Goal: Transaction & Acquisition: Purchase product/service

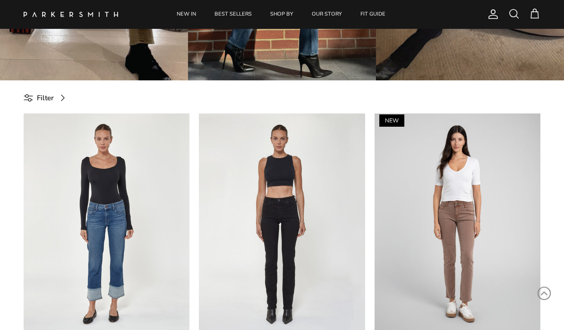
scroll to position [242, 0]
click at [59, 99] on span at bounding box center [62, 97] width 11 height 11
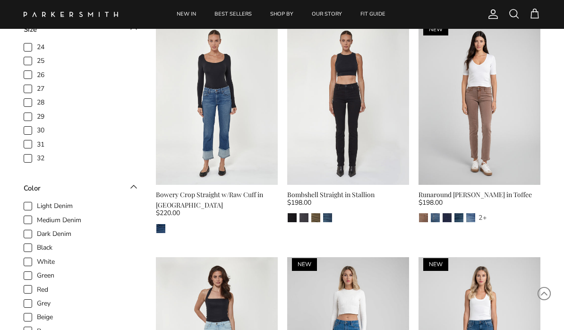
scroll to position [331, 0]
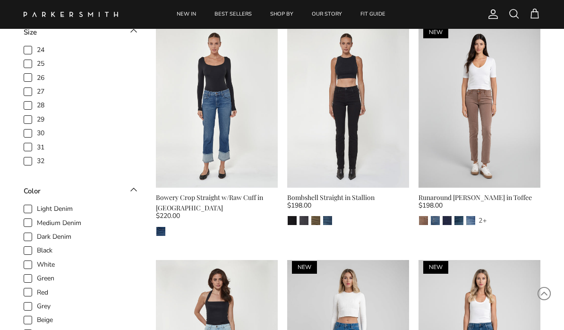
click at [37, 246] on span "Black" at bounding box center [45, 250] width 16 height 9
click at [36, 245] on input "Black" at bounding box center [36, 245] width 1 height 1
checkbox input "true"
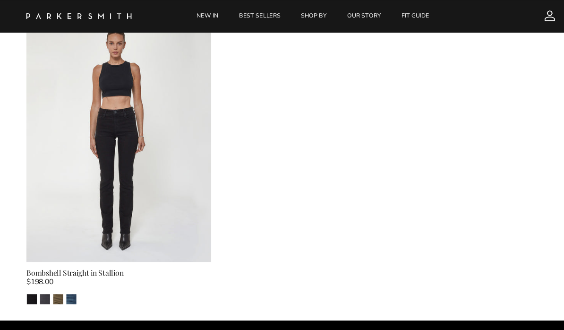
scroll to position [342, 0]
click at [96, 246] on div "Bombshell Straight in Stallion" at bounding box center [107, 245] width 166 height 10
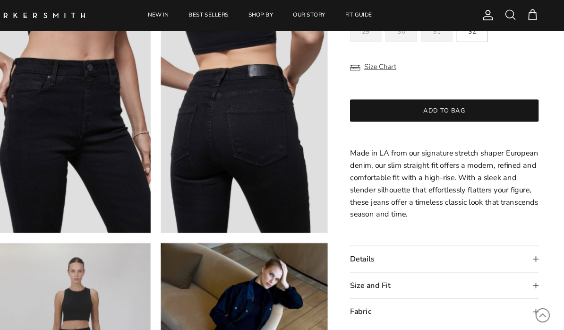
scroll to position [574, 0]
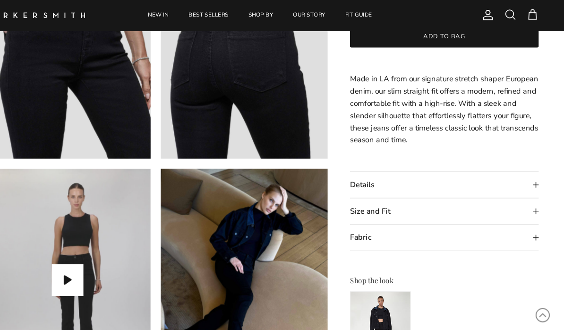
click at [502, 168] on summary "Details" at bounding box center [453, 172] width 176 height 24
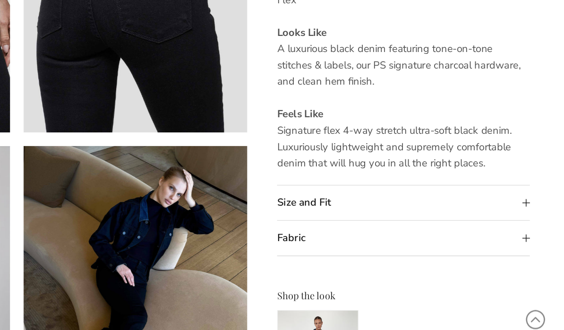
scroll to position [564, 0]
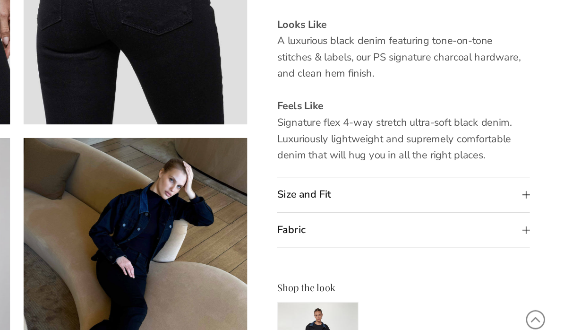
click at [368, 219] on summary "Fabric" at bounding box center [453, 231] width 176 height 24
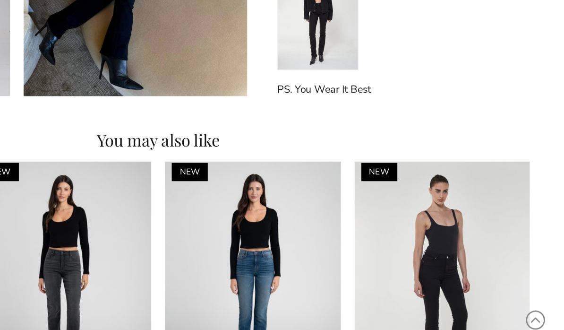
scroll to position [814, 0]
